Goal: Information Seeking & Learning: Learn about a topic

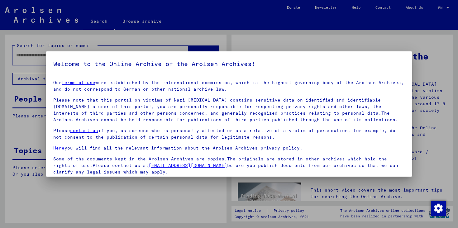
scroll to position [48, 0]
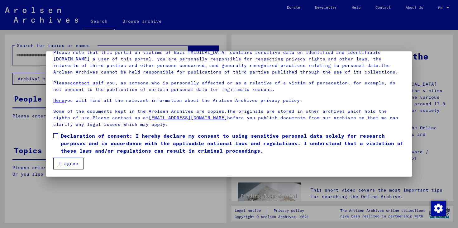
click at [55, 135] on span at bounding box center [55, 135] width 5 height 5
click at [55, 158] on button "I agree" at bounding box center [68, 163] width 30 height 12
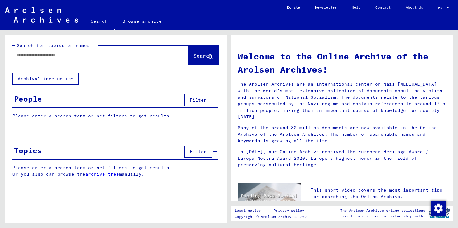
click at [71, 56] on input "text" at bounding box center [92, 55] width 153 height 7
click at [114, 59] on div at bounding box center [90, 55] width 157 height 14
click at [149, 54] on input "text" at bounding box center [92, 55] width 153 height 7
click at [147, 56] on input "text" at bounding box center [92, 55] width 153 height 7
click at [70, 80] on button "Archival tree units" at bounding box center [45, 79] width 66 height 12
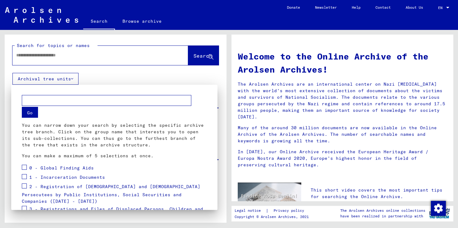
click at [70, 80] on div at bounding box center [229, 114] width 458 height 228
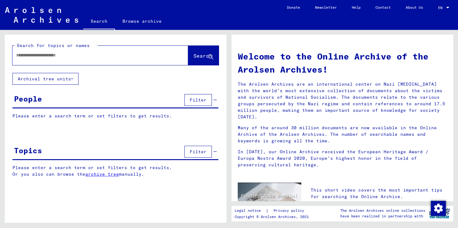
click at [70, 80] on button "Archival tree units" at bounding box center [45, 79] width 66 height 12
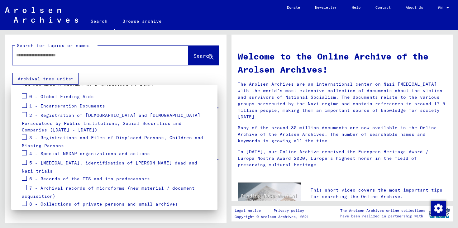
scroll to position [84, 0]
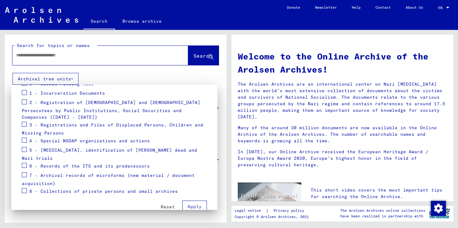
click at [26, 122] on span at bounding box center [24, 124] width 5 height 5
click at [197, 204] on span "Apply" at bounding box center [194, 207] width 14 height 6
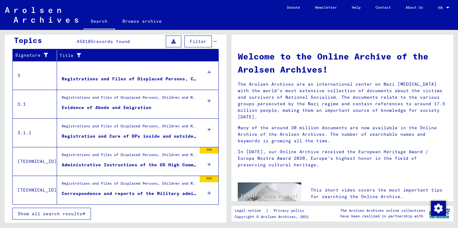
scroll to position [97, 0]
click at [82, 214] on span "Show all search results" at bounding box center [50, 214] width 64 height 6
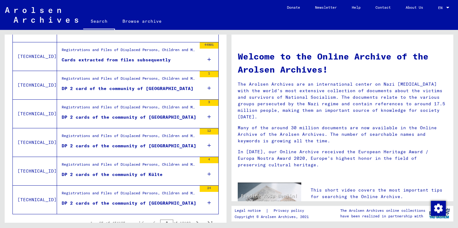
scroll to position [686, 0]
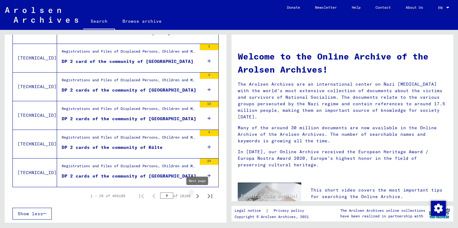
click at [198, 196] on icon "Next page" at bounding box center [197, 196] width 3 height 4
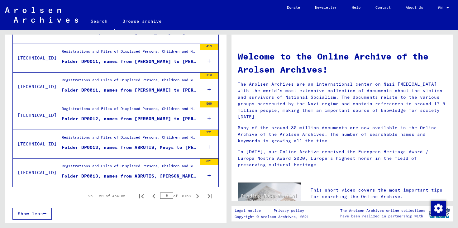
click at [198, 196] on icon "Next page" at bounding box center [197, 196] width 3 height 4
click at [197, 197] on icon "Next page" at bounding box center [197, 196] width 3 height 4
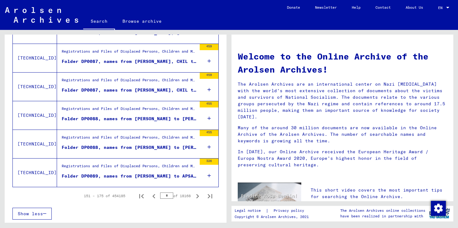
click at [197, 196] on icon "Next page" at bounding box center [197, 196] width 9 height 9
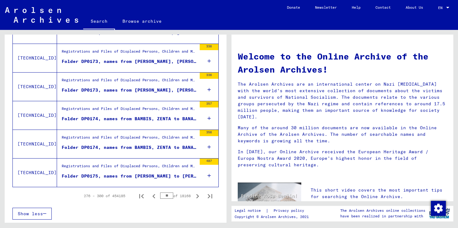
click at [197, 196] on icon "Next page" at bounding box center [197, 196] width 9 height 9
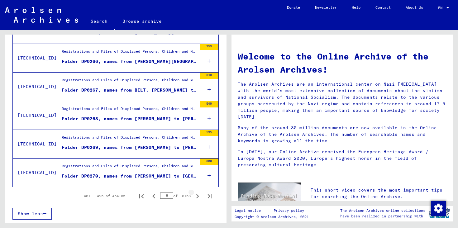
click at [197, 196] on icon "Next page" at bounding box center [197, 196] width 9 height 9
type input "**"
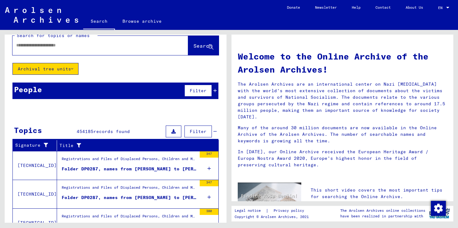
scroll to position [0, 0]
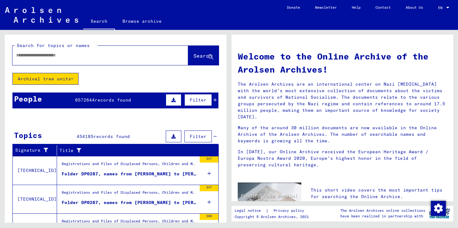
click at [68, 77] on button "Archival tree units" at bounding box center [45, 79] width 66 height 12
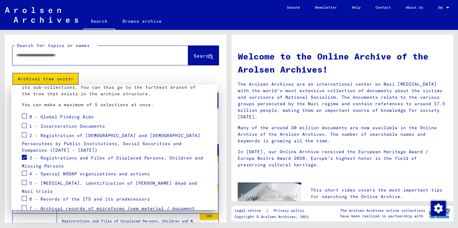
scroll to position [84, 0]
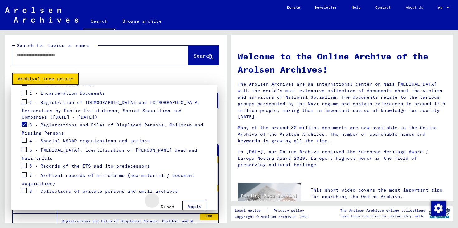
click at [171, 201] on button "Reset" at bounding box center [168, 206] width 24 height 11
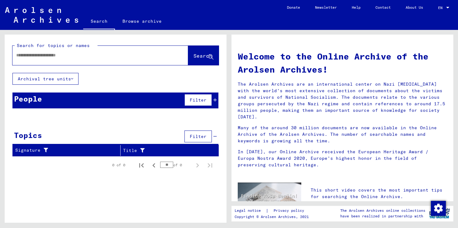
click at [101, 50] on div at bounding box center [90, 55] width 157 height 14
click at [82, 57] on input "text" at bounding box center [92, 55] width 153 height 7
click at [72, 78] on icon at bounding box center [72, 79] width 2 height 4
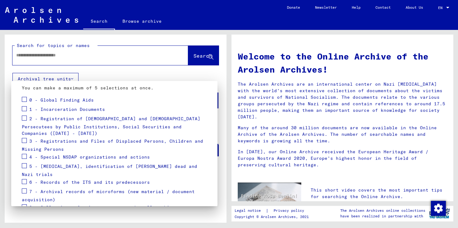
scroll to position [79, 0]
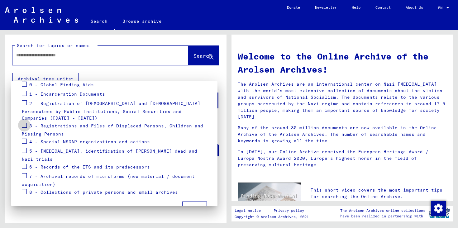
click at [26, 123] on span at bounding box center [24, 125] width 5 height 5
click at [89, 56] on div at bounding box center [229, 114] width 458 height 228
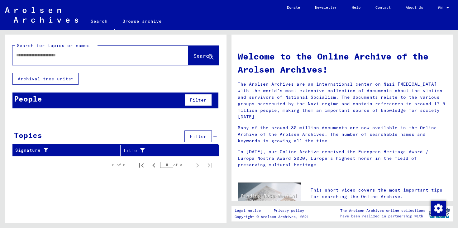
click at [85, 55] on input "text" at bounding box center [92, 55] width 153 height 7
type input "******"
click at [205, 63] on button "Search" at bounding box center [203, 55] width 31 height 19
click at [69, 75] on button "Archival tree units" at bounding box center [45, 79] width 66 height 12
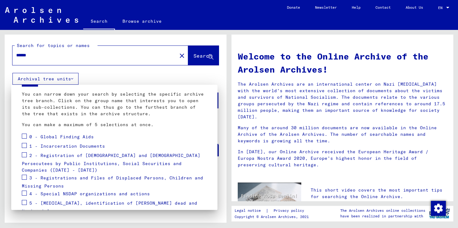
scroll to position [45, 0]
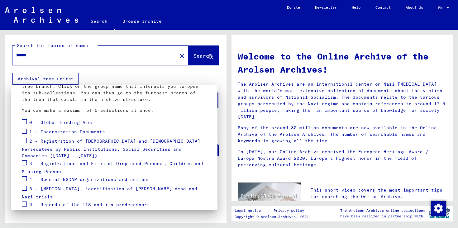
click at [27, 159] on div "3 - Registrations and Files of Displaced Persons, Children and Missing Persons" at bounding box center [114, 167] width 185 height 16
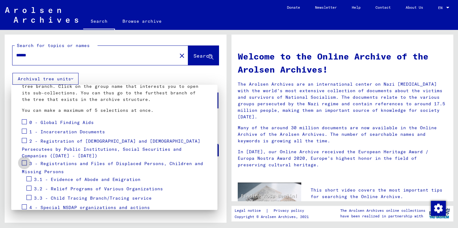
click at [23, 160] on span at bounding box center [24, 162] width 5 height 5
click at [29, 185] on span at bounding box center [28, 187] width 5 height 5
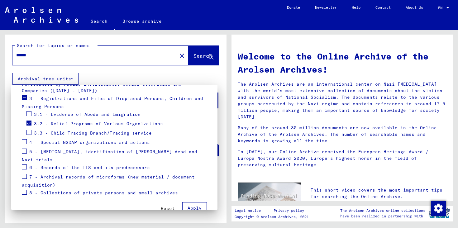
scroll to position [112, 0]
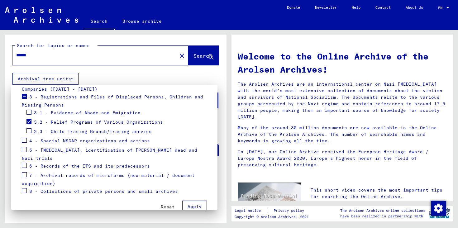
click at [194, 204] on span "Apply" at bounding box center [194, 207] width 14 height 6
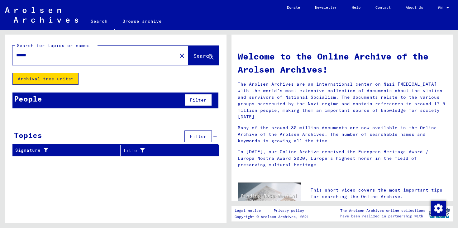
click at [73, 80] on icon at bounding box center [72, 79] width 2 height 4
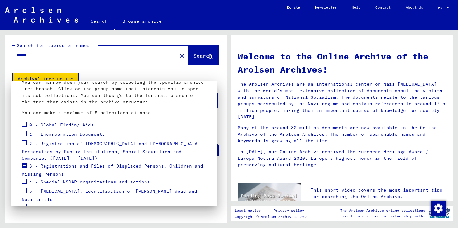
scroll to position [84, 0]
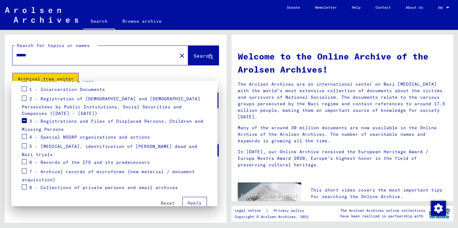
click at [54, 118] on span "3 - Registrations and Files of Displaced Persons, Children and Missing Persons" at bounding box center [112, 125] width 181 height 14
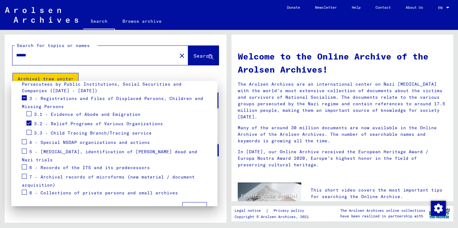
scroll to position [112, 0]
